Goal: Find specific fact: Find specific fact

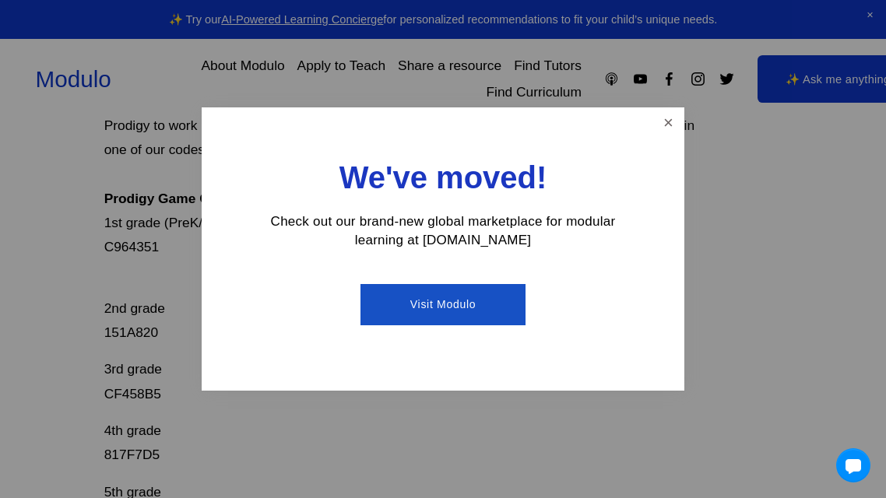
scroll to position [276, 0]
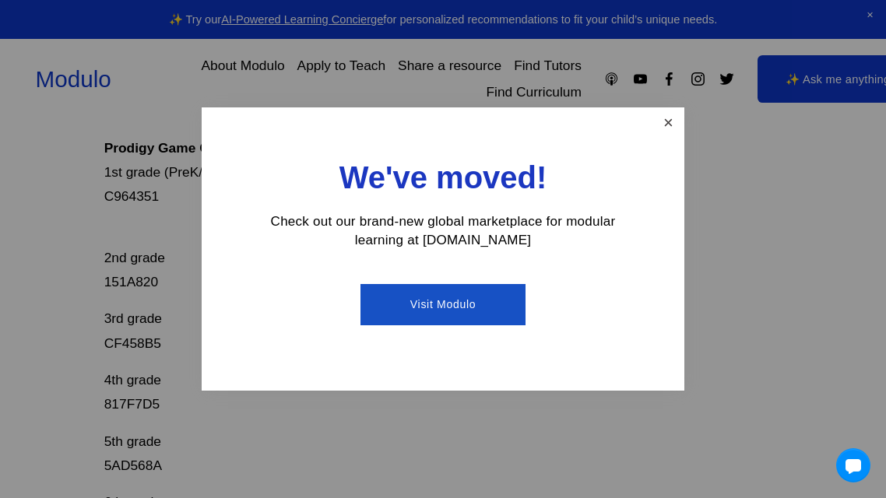
click at [666, 129] on link "Close" at bounding box center [668, 123] width 27 height 27
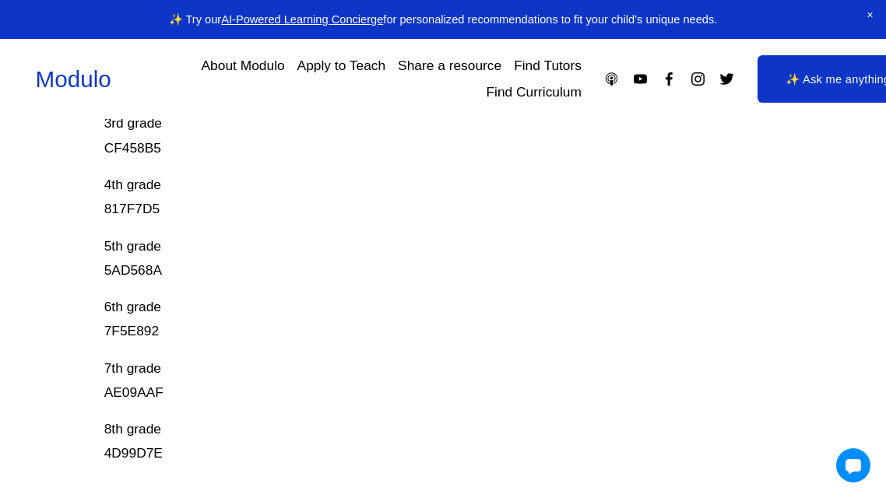
scroll to position [474, 0]
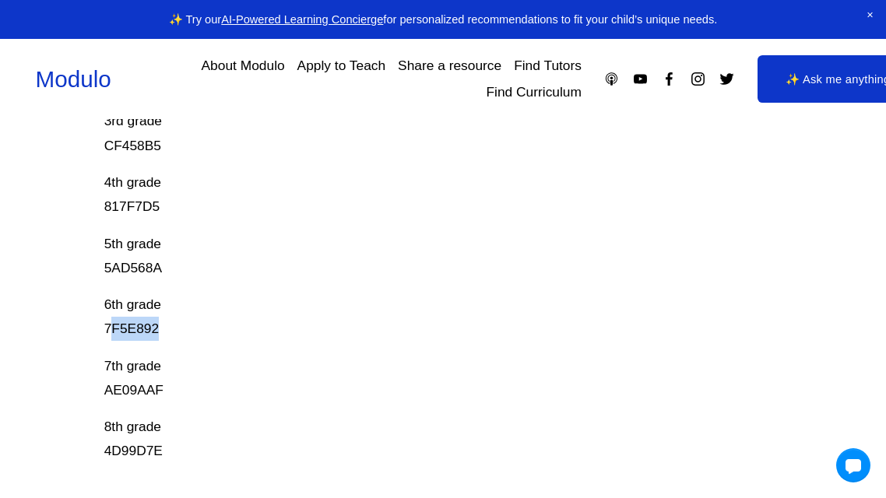
drag, startPoint x: 108, startPoint y: 326, endPoint x: 230, endPoint y: 317, distance: 121.9
click at [230, 317] on p "6th grade 7F5E892" at bounding box center [408, 317] width 609 height 49
drag, startPoint x: 102, startPoint y: 323, endPoint x: 216, endPoint y: 312, distance: 114.2
click at [216, 312] on div "Prodigy Game Codes Prodigy is our go-to mastery- based tool to give kids lots o…" at bounding box center [443, 117] width 886 height 826
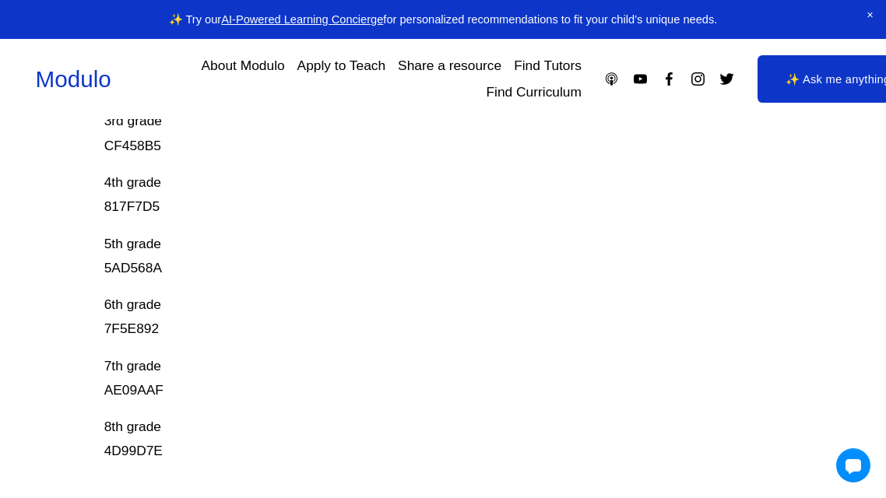
click at [169, 325] on p "6th grade 7F5E892" at bounding box center [408, 317] width 609 height 49
drag, startPoint x: 107, startPoint y: 328, endPoint x: 158, endPoint y: 322, distance: 51.7
click at [158, 322] on p "6th grade 7F5E892" at bounding box center [408, 317] width 609 height 49
copy p "7F5E892"
click at [236, 405] on div "Prodigy Game Codes Prodigy is our go-to mastery- based tool to give kids lots o…" at bounding box center [408, 83] width 609 height 759
